Goal: Information Seeking & Learning: Understand process/instructions

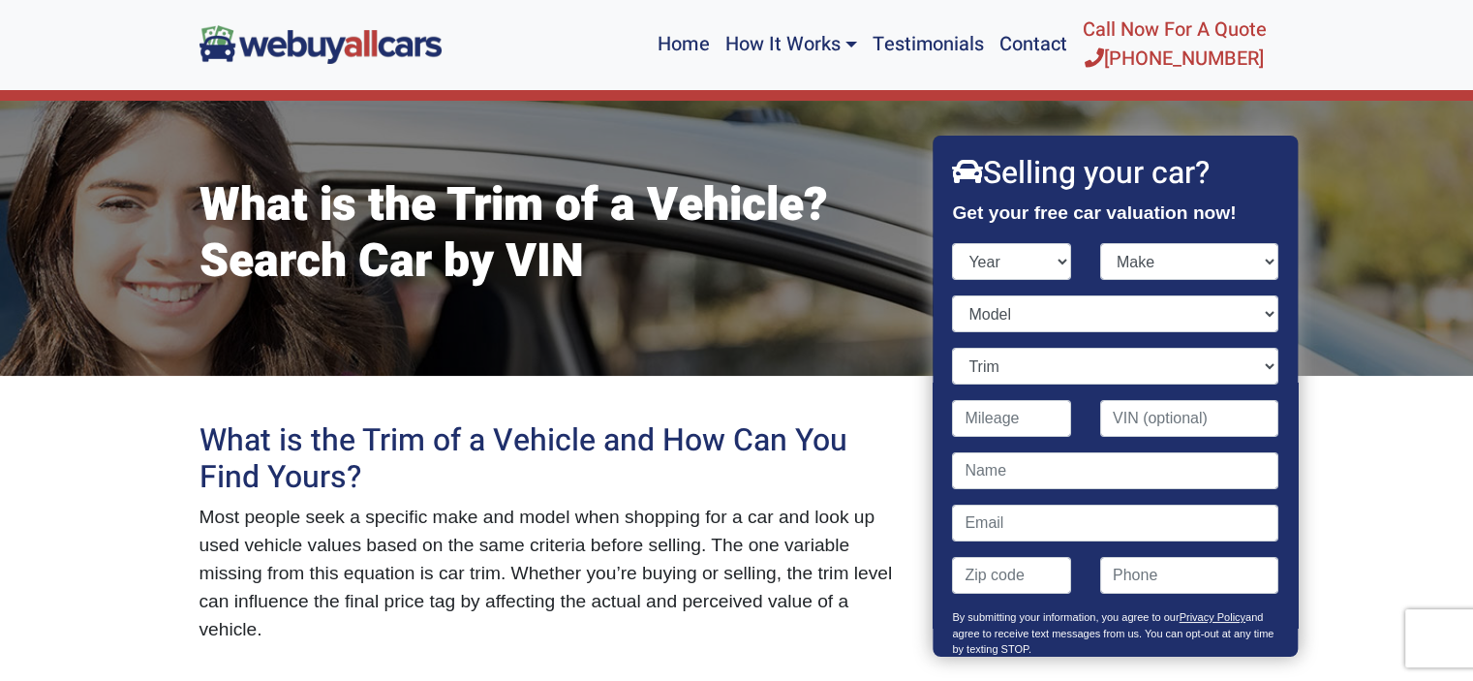
select select "2018"
click at [953, 265] on select "Year [DATE] 2024 2023 2022 2021 2020 2019 2018 2017 2016 2015 2014 2013 2012 20…" at bounding box center [1012, 261] width 119 height 37
click at [1100, 280] on select "Make" at bounding box center [1189, 261] width 178 height 37
select select "Toyota"
click at [1100, 280] on select "Make Acura Alfa Romeo Aston [PERSON_NAME] Audi Bentley BMW Buick Cadillac Chevr…" at bounding box center [1189, 261] width 178 height 37
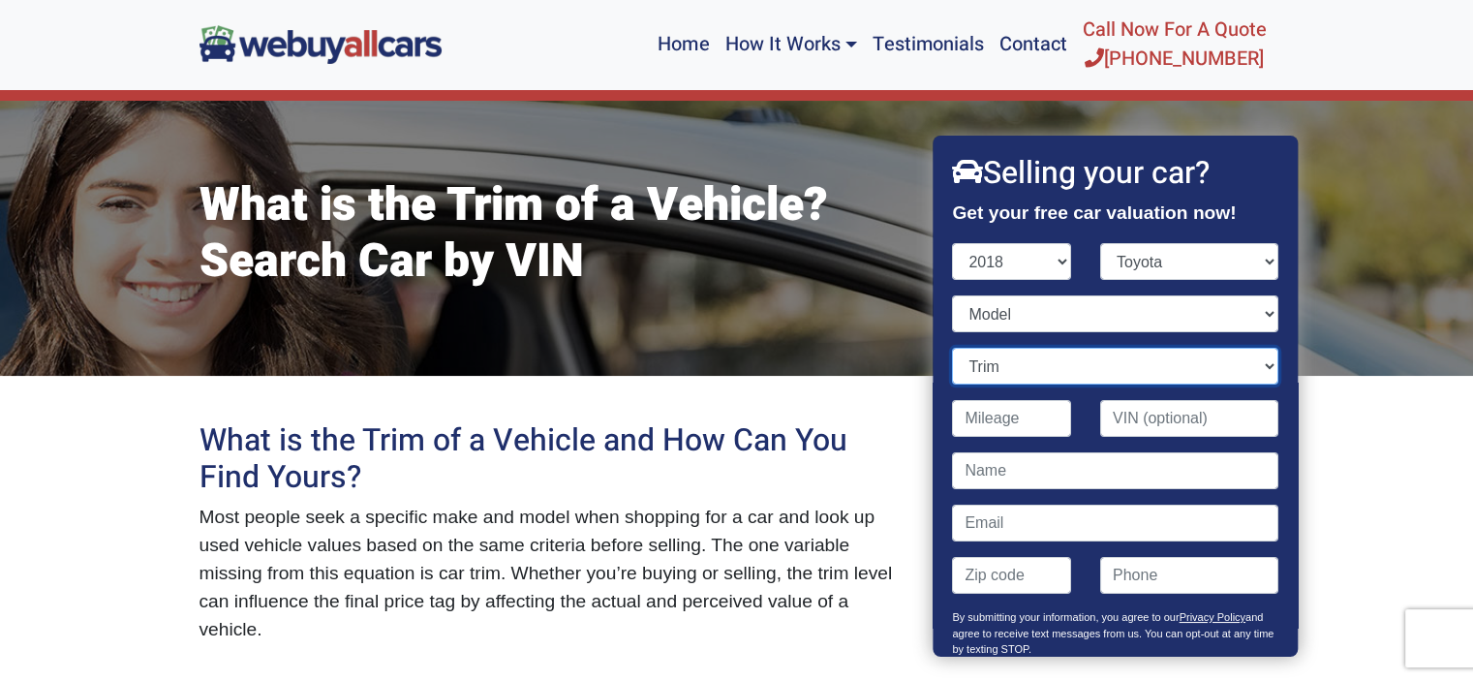
click at [978, 384] on select "Trim" at bounding box center [1115, 366] width 325 height 37
click at [1034, 332] on select "Model 4Runner 86 Avalon Avalon Hybrid C-HR Camry Camry Hybrid Corolla Corolla i…" at bounding box center [1115, 313] width 325 height 37
select select "Tacoma"
click at [953, 332] on select "Model 4Runner 86 Avalon Avalon Hybrid C-HR Camry Camry Hybrid Corolla Corolla i…" at bounding box center [1115, 313] width 325 height 37
click at [984, 384] on select "Trim" at bounding box center [1115, 366] width 325 height 37
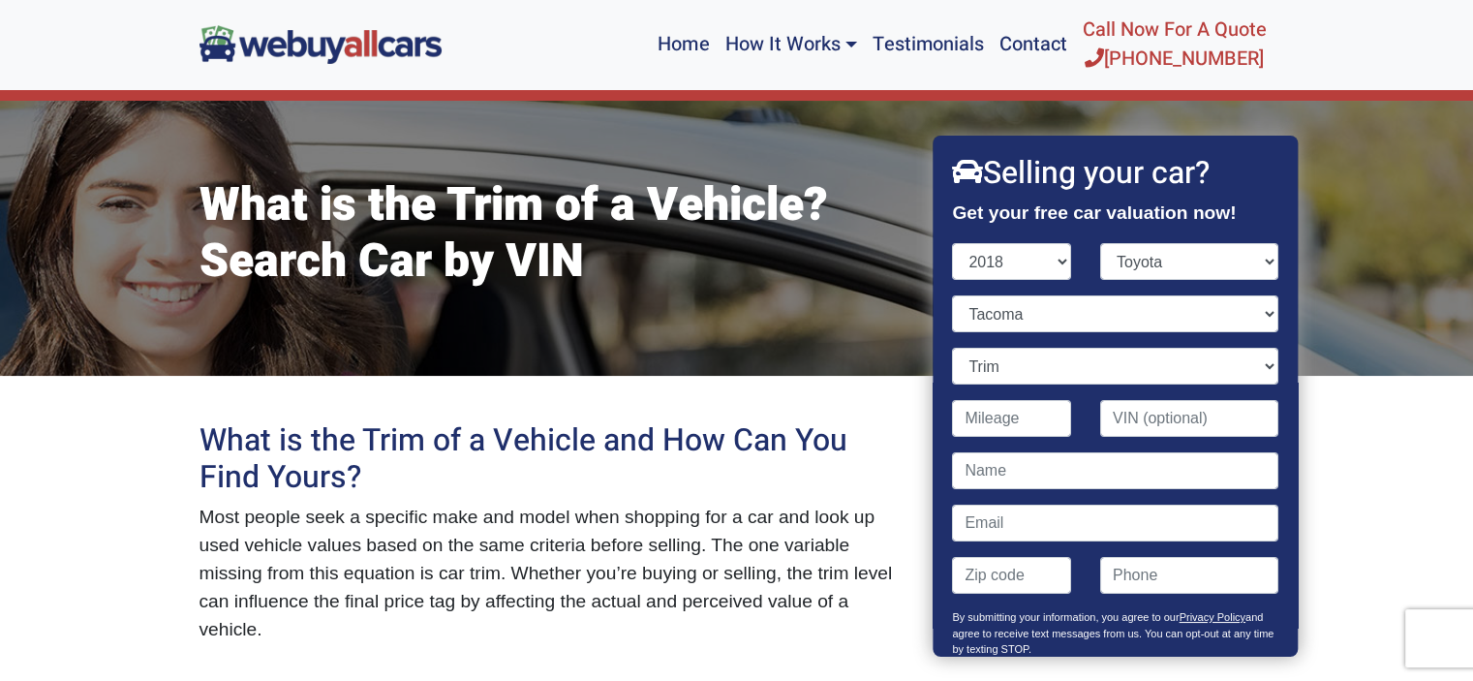
click at [0, 0] on link "Used Car Selling Guide" at bounding box center [0, 0] width 0 height 0
